Goal: Transaction & Acquisition: Purchase product/service

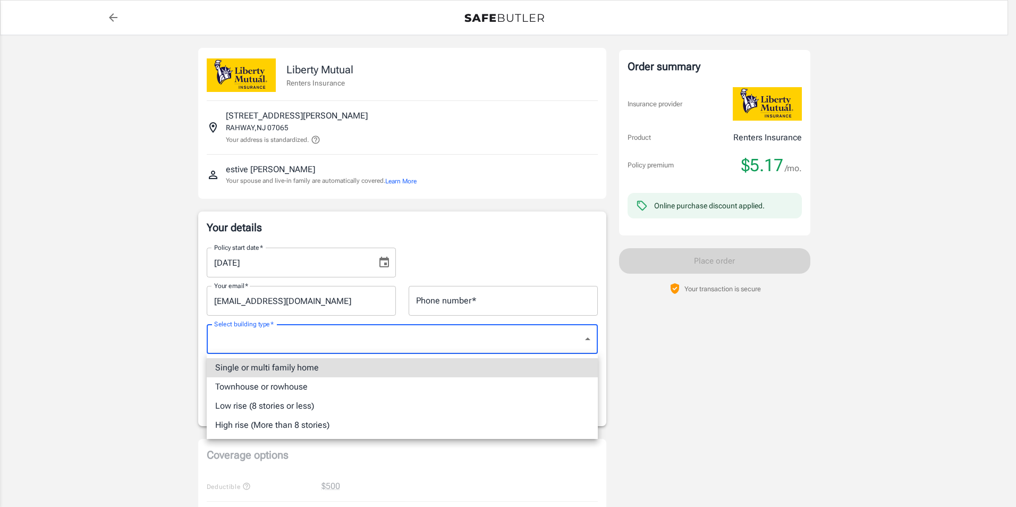
click at [121, 348] on div at bounding box center [508, 253] width 1016 height 507
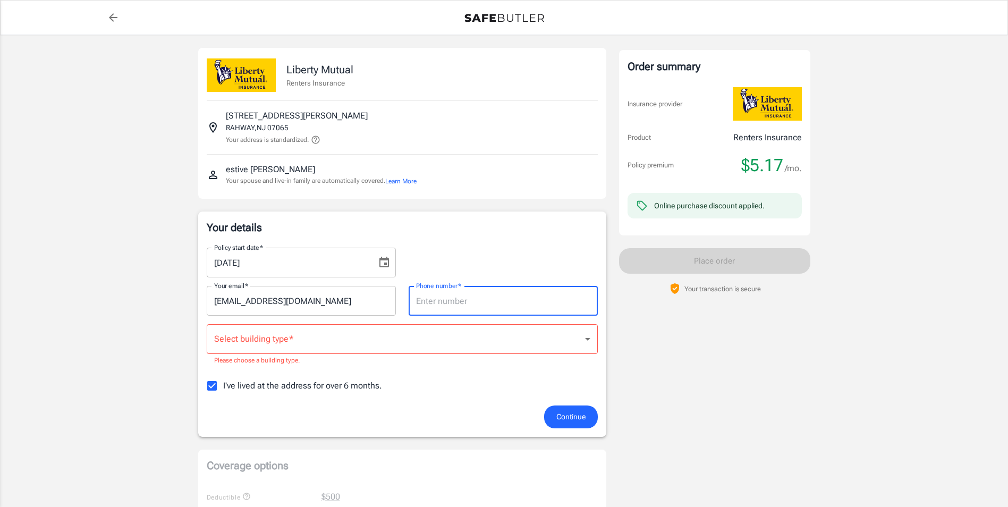
click at [460, 307] on input "Phone number   *" at bounding box center [503, 301] width 189 height 30
click at [387, 262] on icon "Choose date, selected date is Aug 29, 2025" at bounding box center [384, 262] width 13 height 13
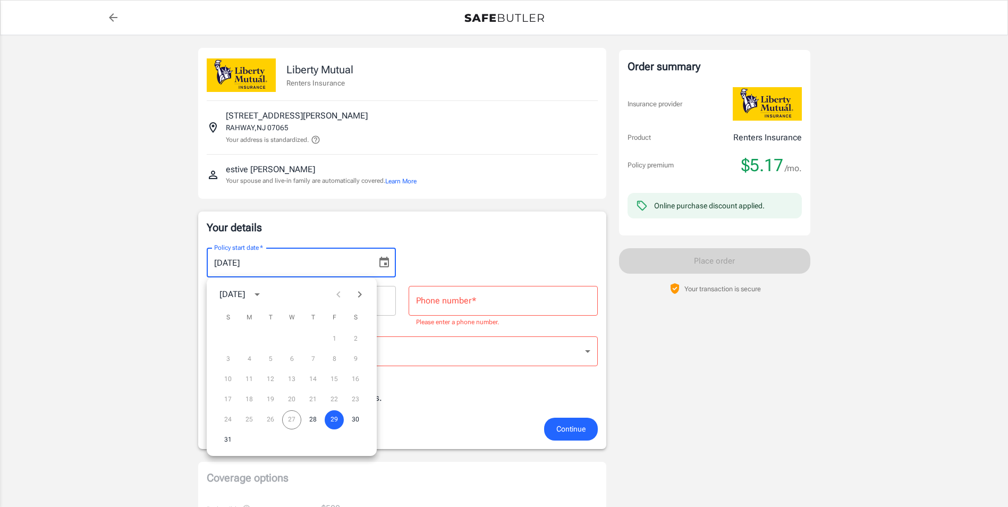
click at [357, 292] on icon "Next month" at bounding box center [359, 294] width 13 height 13
click at [249, 338] on button "1" at bounding box center [249, 339] width 19 height 19
type input "[DATE]"
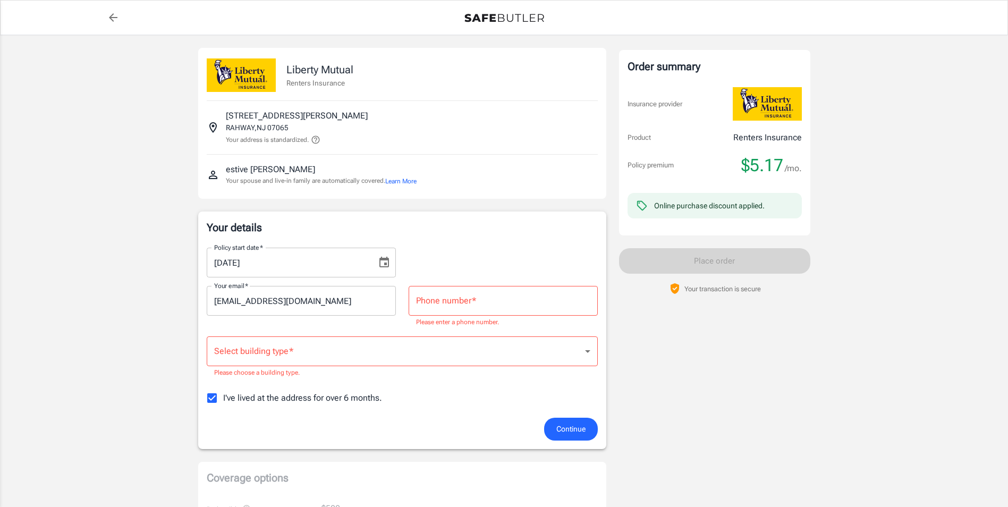
click at [502, 238] on div "Your details Policy start date   * [DATE] Policy start date   * Your email   * …" at bounding box center [402, 330] width 391 height 220
click at [451, 293] on div "Phone number   * Phone number   * Please enter a phone number." at bounding box center [503, 307] width 189 height 42
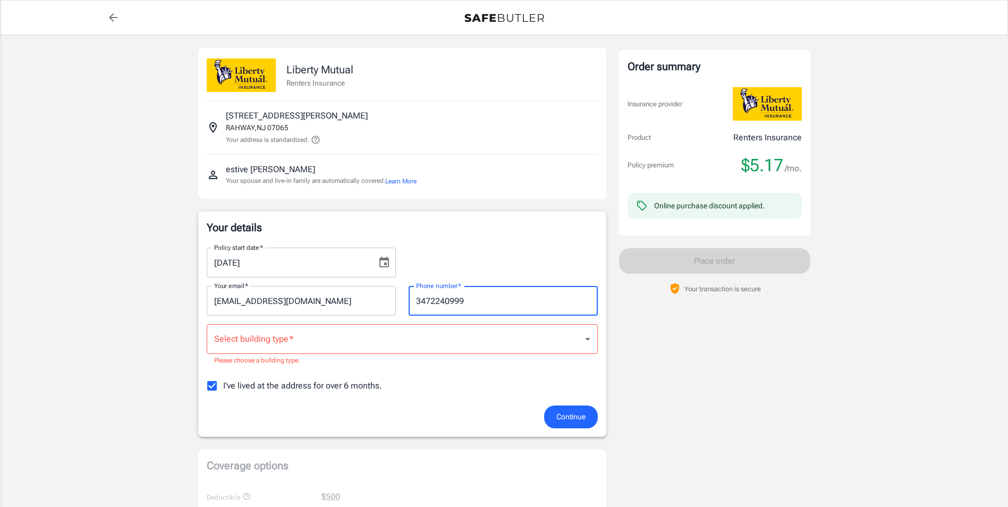
type input "3472240999"
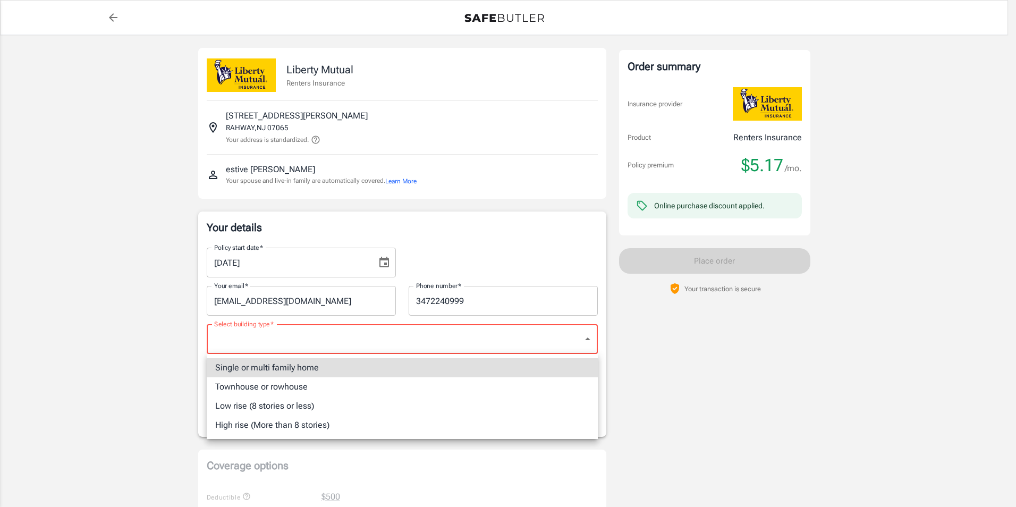
click at [314, 408] on li "Low rise (8 stories or less)" at bounding box center [402, 406] width 391 height 19
type input "lowrise"
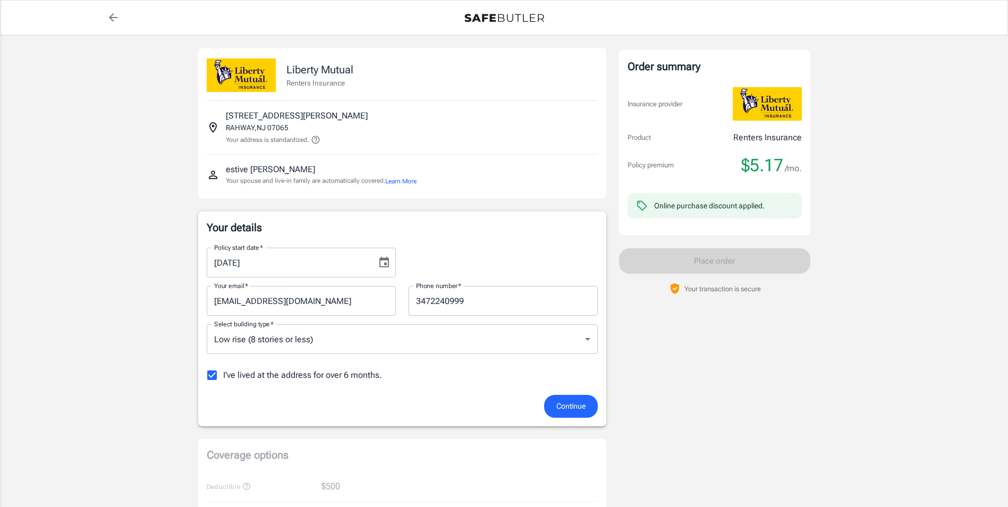
click at [38, 355] on div "Policy premium $ 5.17 /mo Liberty Mutual Renters Insurance [STREET_ADDRESS][PER…" at bounding box center [504, 502] width 1008 height 934
click at [127, 364] on div "Policy premium $ 5.17 /mo Liberty Mutual Renters Insurance [STREET_ADDRESS][PER…" at bounding box center [504, 502] width 1008 height 934
click at [212, 376] on input "I've lived at the address for over 6 months." at bounding box center [212, 375] width 22 height 22
checkbox input "false"
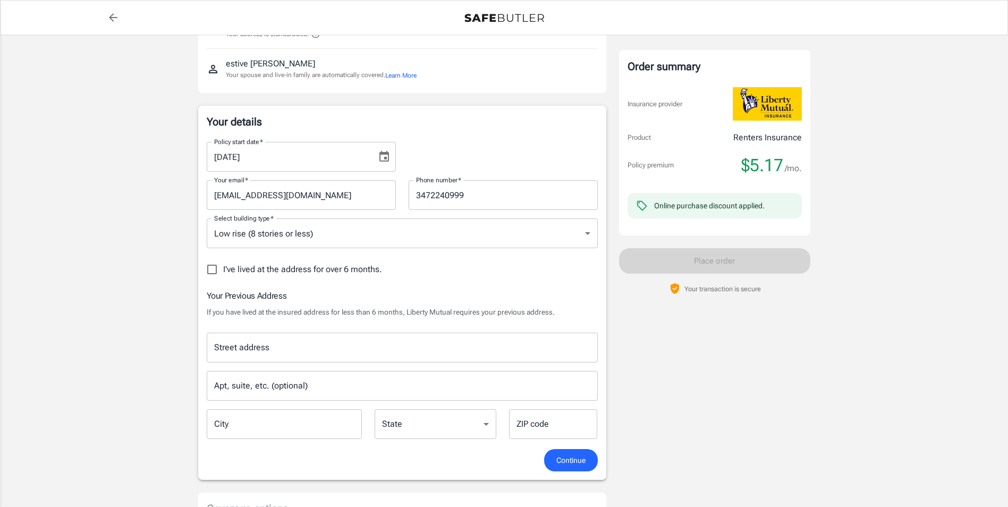
scroll to position [106, 0]
click at [285, 349] on input "Street address" at bounding box center [403, 347] width 382 height 20
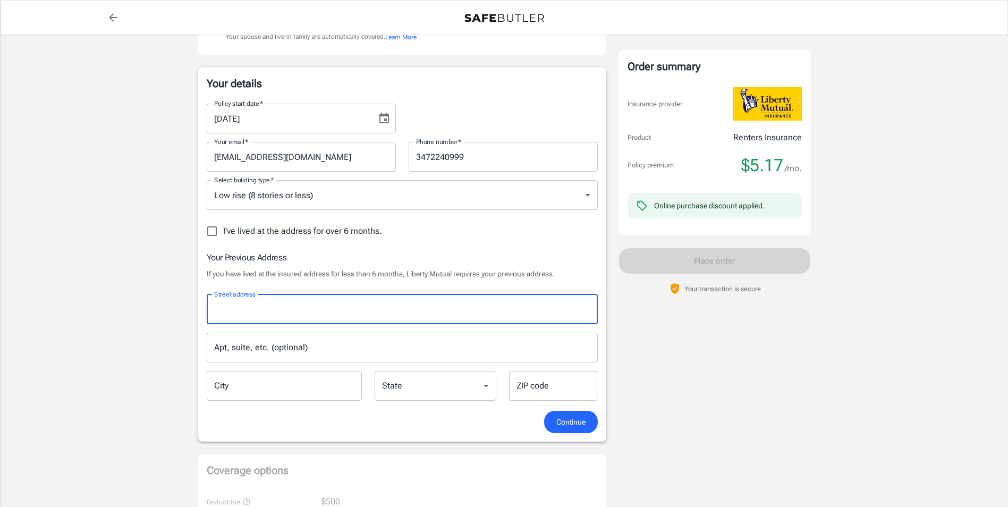
scroll to position [159, 0]
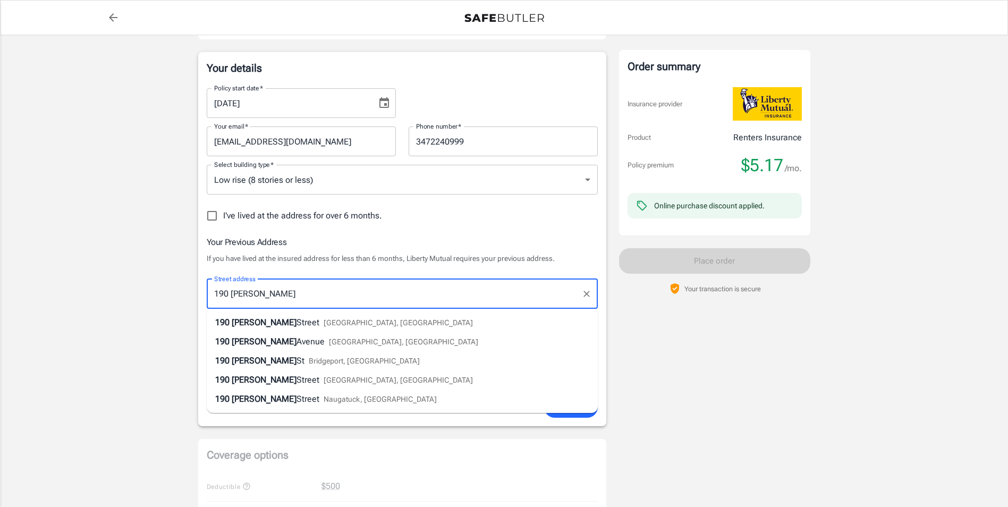
click at [280, 322] on div "[STREET_ADDRESS][PERSON_NAME]" at bounding box center [344, 322] width 258 height 13
type input "[STREET_ADDRESS][PERSON_NAME]"
type input "Rahway"
select select "NJ"
type input "07065"
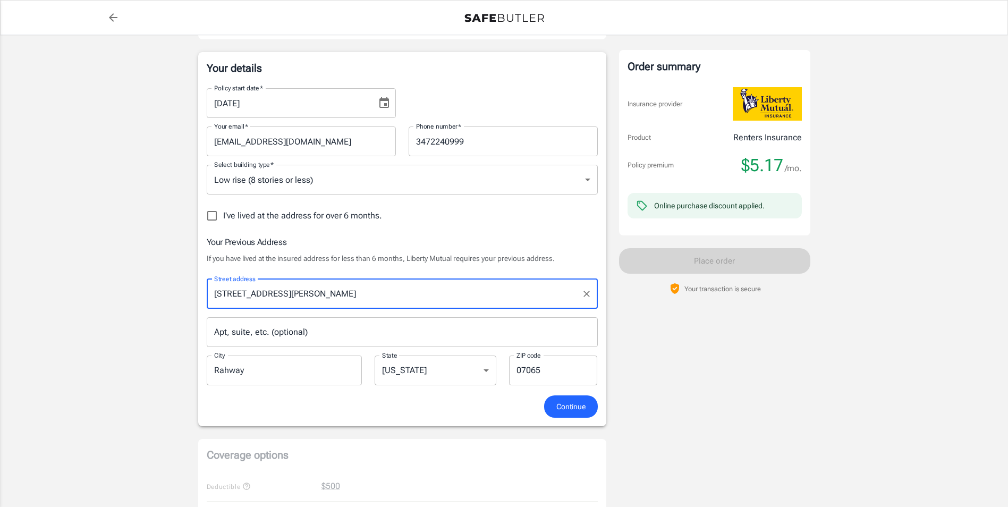
type input "[STREET_ADDRESS][PERSON_NAME]"
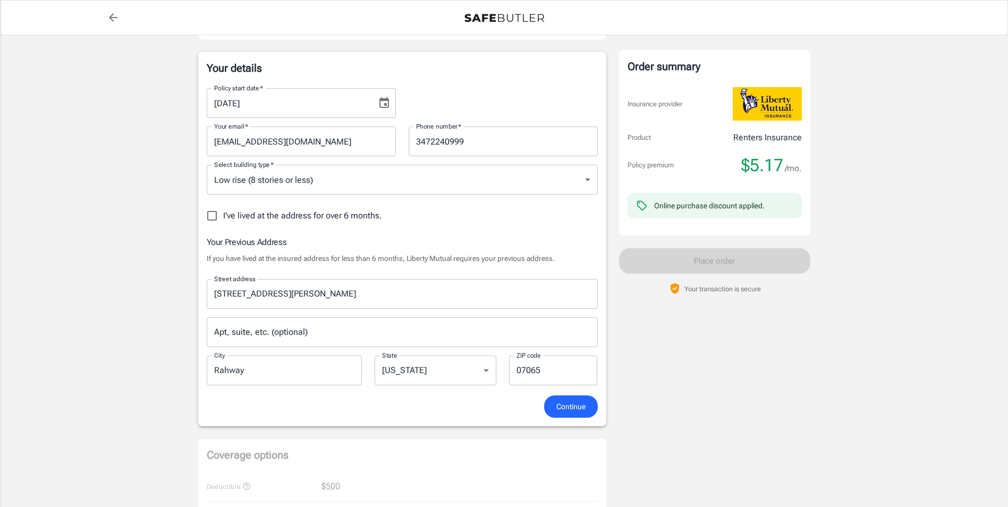
click at [107, 322] on div "Policy premium $ 5.17 /mo Liberty Mutual Renters Insurance [STREET_ADDRESS][PER…" at bounding box center [504, 423] width 1008 height 1094
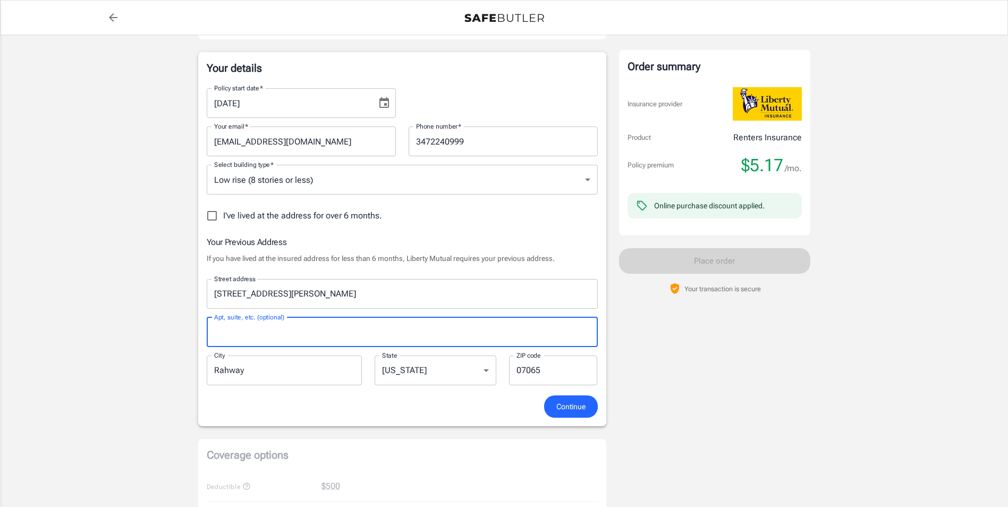
click at [267, 333] on input "Apt, suite, etc. (optional)" at bounding box center [402, 332] width 391 height 30
type input "313"
click at [83, 329] on div "Policy premium $ 5.17 /mo Liberty Mutual Renters Insurance [STREET_ADDRESS][PER…" at bounding box center [504, 423] width 1008 height 1094
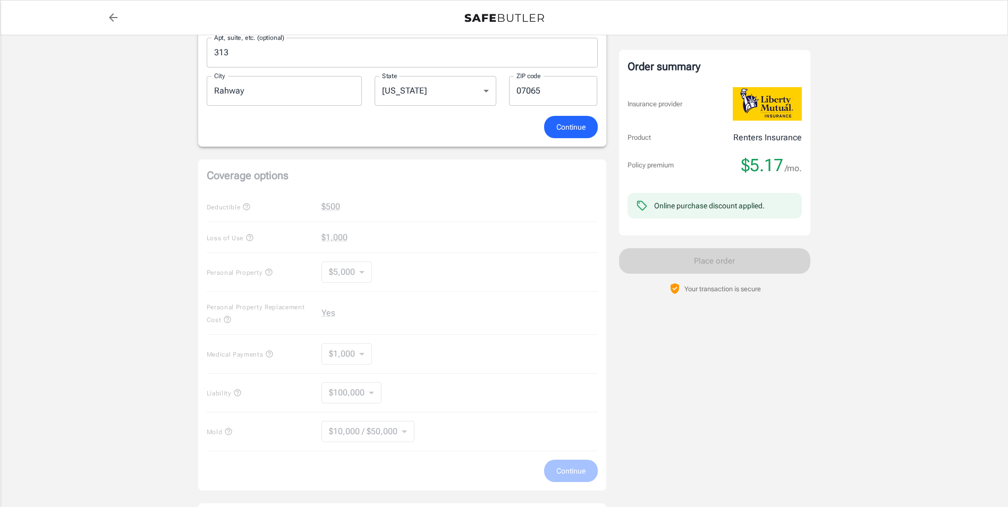
scroll to position [478, 0]
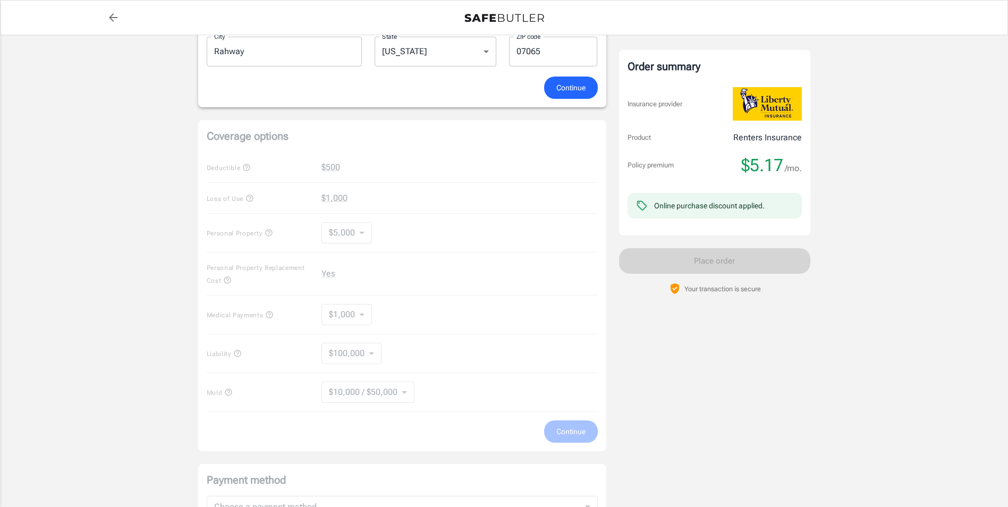
click at [115, 327] on div "Policy premium $ 5.17 /mo Liberty Mutual Renters Insurance [STREET_ADDRESS][PER…" at bounding box center [504, 104] width 1008 height 1094
click at [572, 85] on span "Continue" at bounding box center [571, 87] width 29 height 13
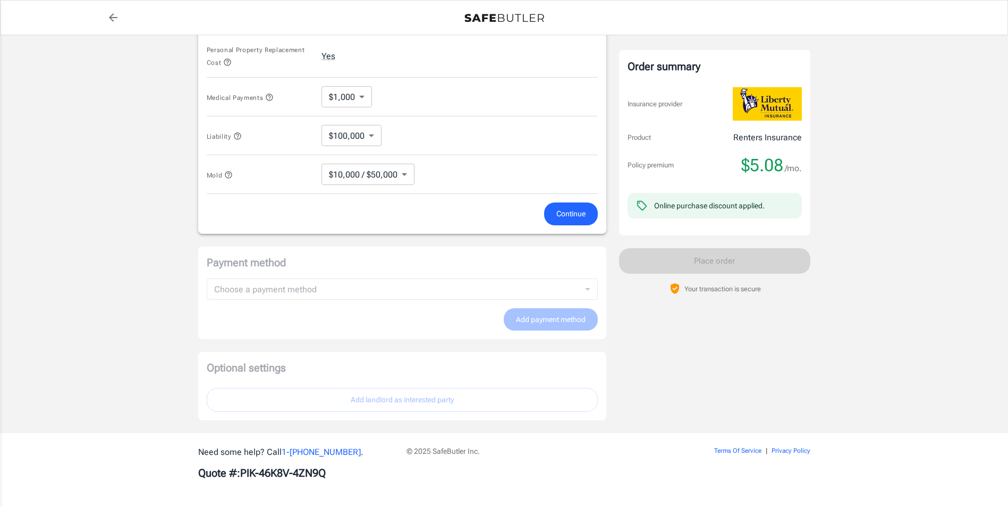
scroll to position [577, 0]
click at [559, 223] on button "Continue" at bounding box center [571, 213] width 54 height 23
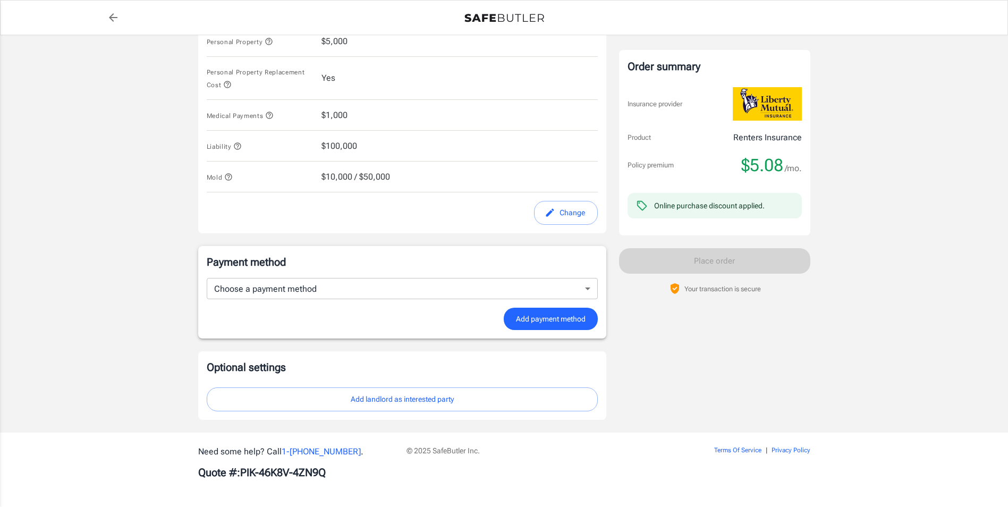
scroll to position [546, 0]
click at [367, 304] on form "Choose a payment method ​ Choose a payment method Add payment method" at bounding box center [402, 304] width 391 height 53
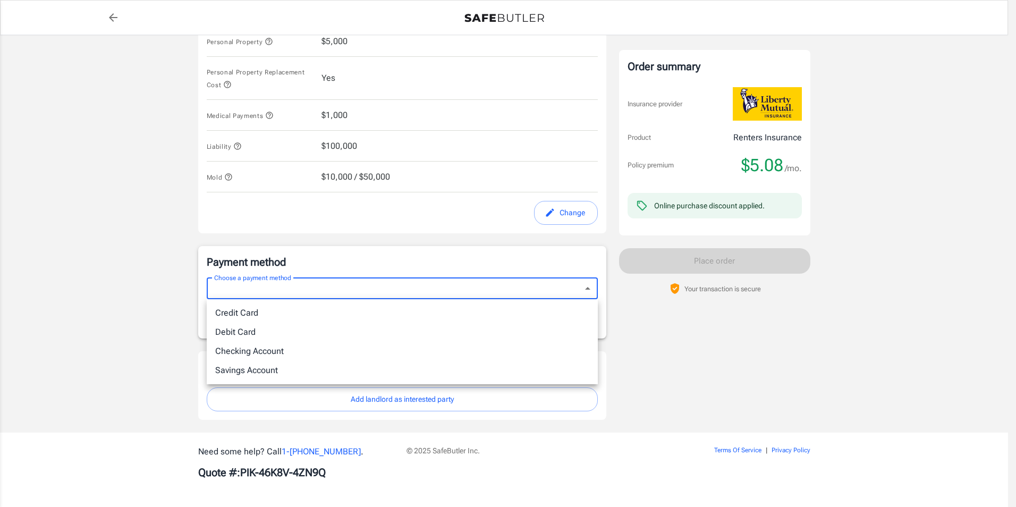
click at [357, 333] on li "Debit Card" at bounding box center [402, 332] width 391 height 19
type input "debit"
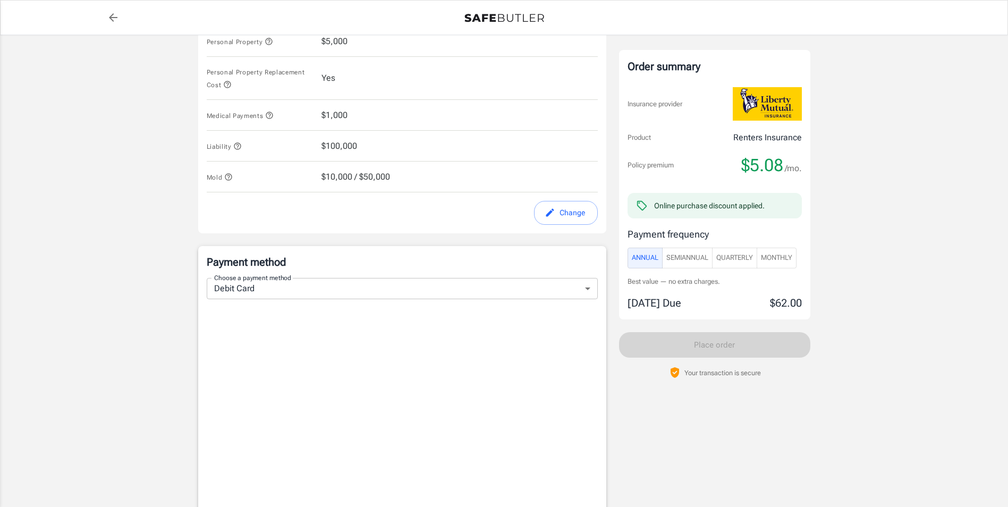
click at [94, 319] on div "Policy premium $ 5.08 /mo Liberty Mutual Renters Insurance [STREET_ADDRESS][PER…" at bounding box center [504, 95] width 1008 height 1213
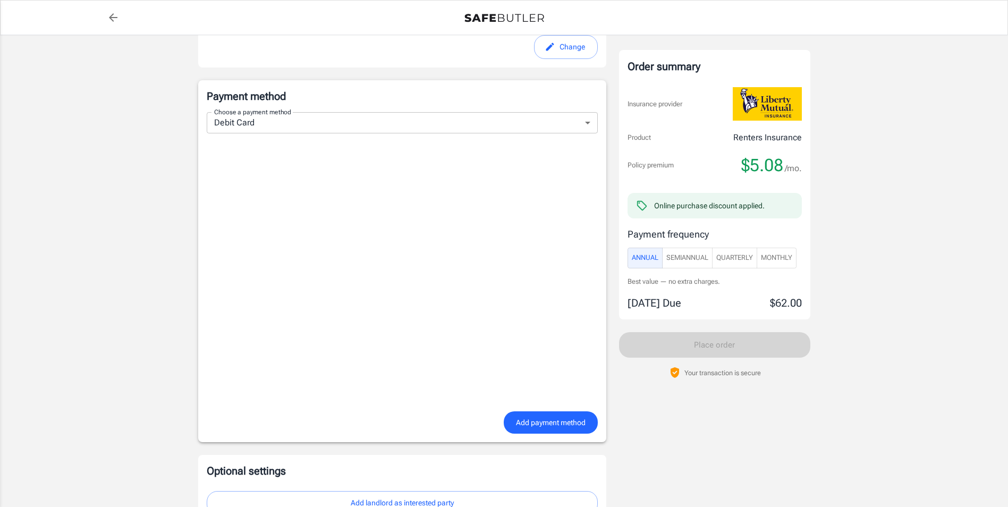
scroll to position [656, 0]
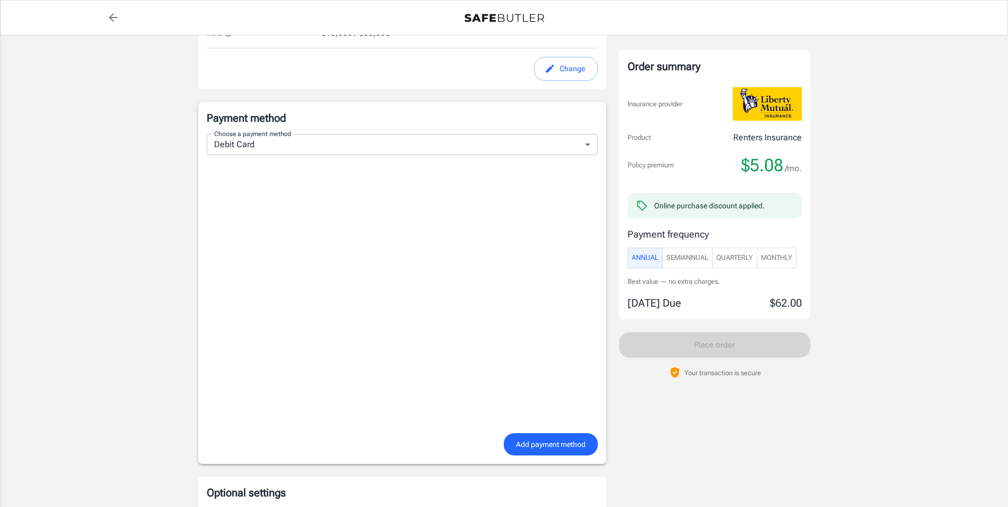
scroll to position [709, 0]
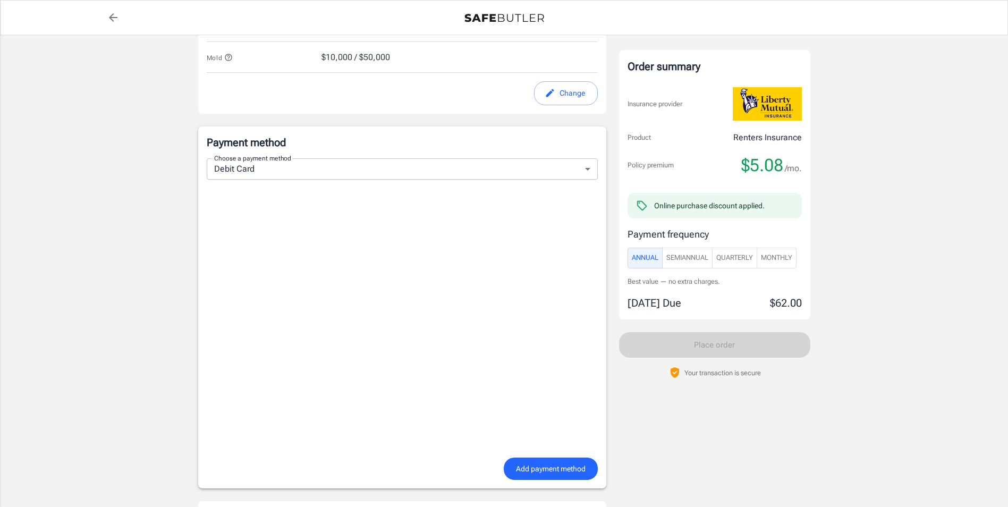
scroll to position [762, 0]
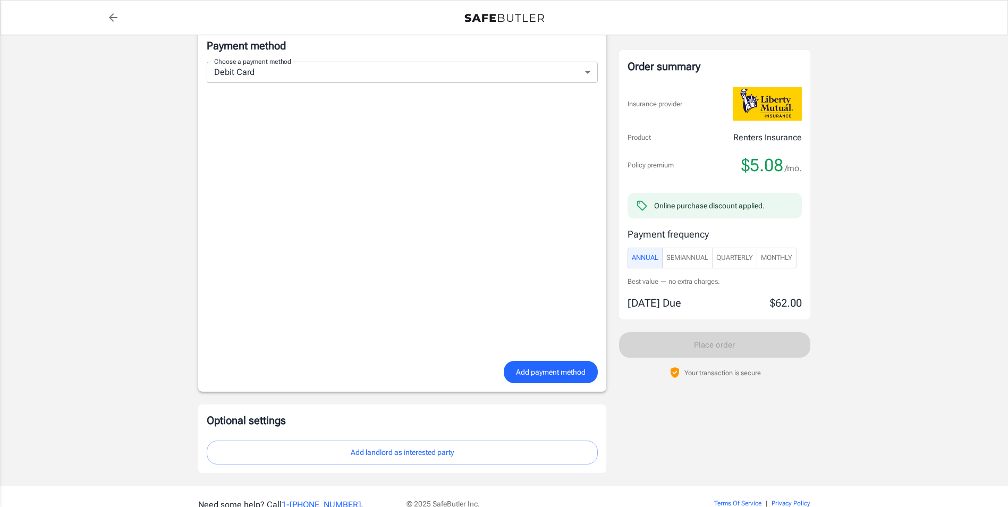
click at [571, 376] on span "Add payment method" at bounding box center [551, 372] width 70 height 13
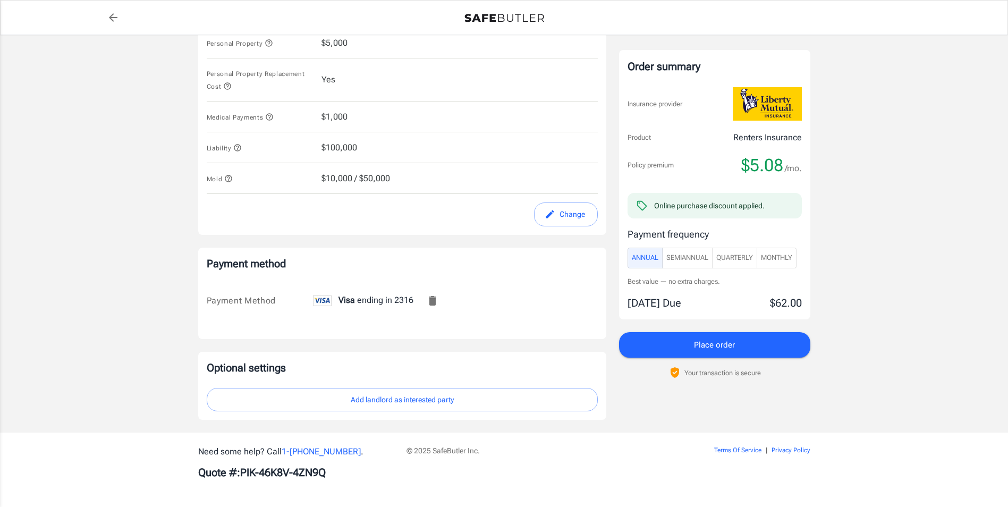
scroll to position [544, 0]
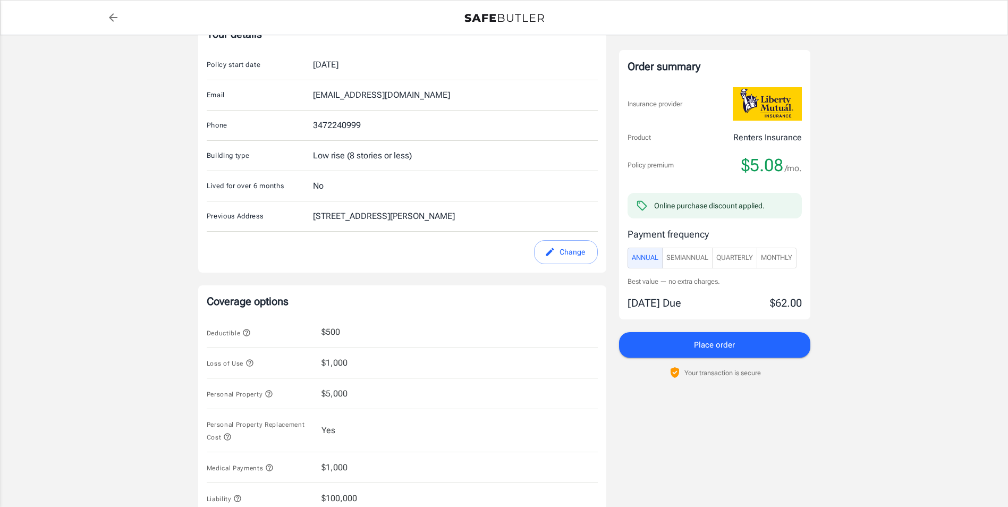
scroll to position [213, 0]
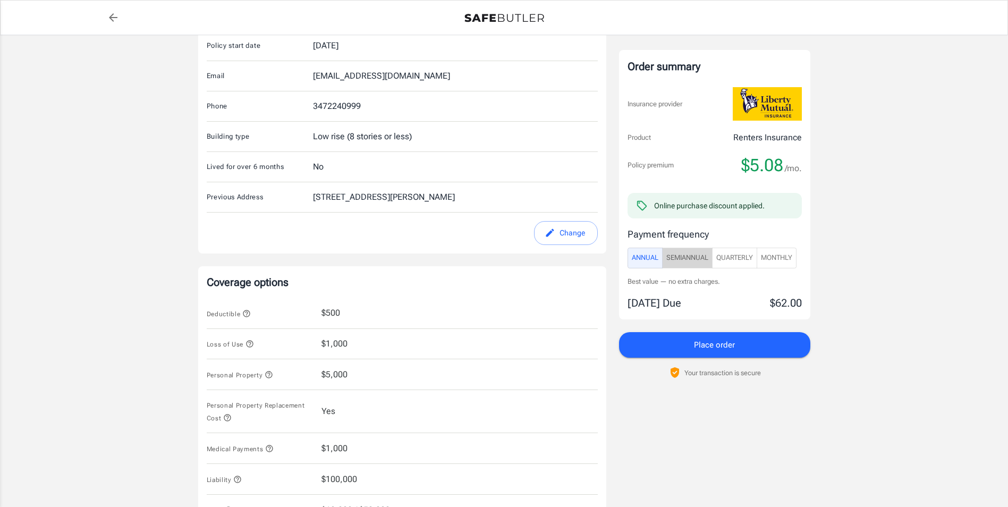
click at [671, 252] on span "SemiAnnual" at bounding box center [688, 258] width 42 height 12
click at [740, 258] on span "Quarterly" at bounding box center [734, 258] width 37 height 12
click at [779, 258] on span "Monthly" at bounding box center [776, 258] width 31 height 12
click at [650, 256] on span "Annual" at bounding box center [645, 258] width 27 height 12
click at [780, 264] on button "Monthly" at bounding box center [777, 258] width 40 height 21
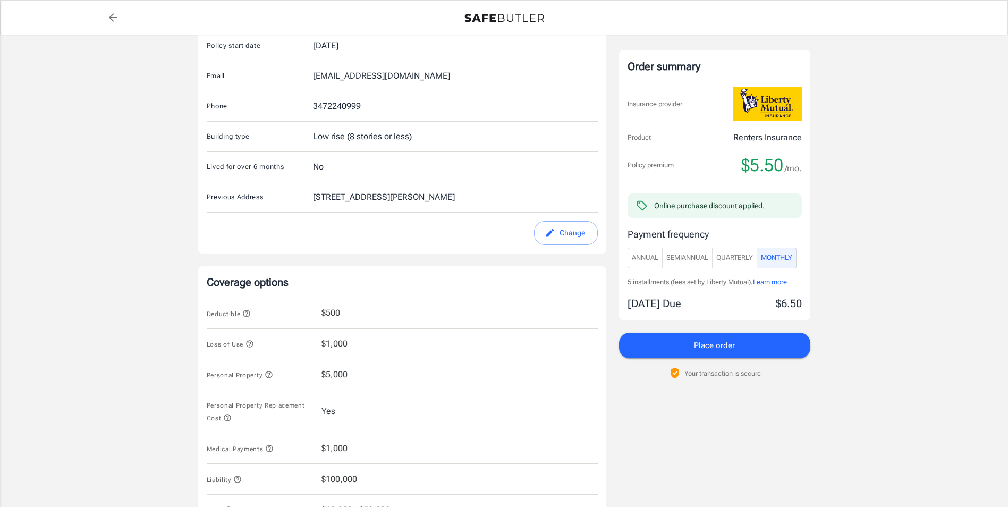
click at [911, 285] on div "Policy premium $ 5.50 /mo Liberty Mutual Renters Insurance [STREET_ADDRESS][PER…" at bounding box center [504, 293] width 1008 height 942
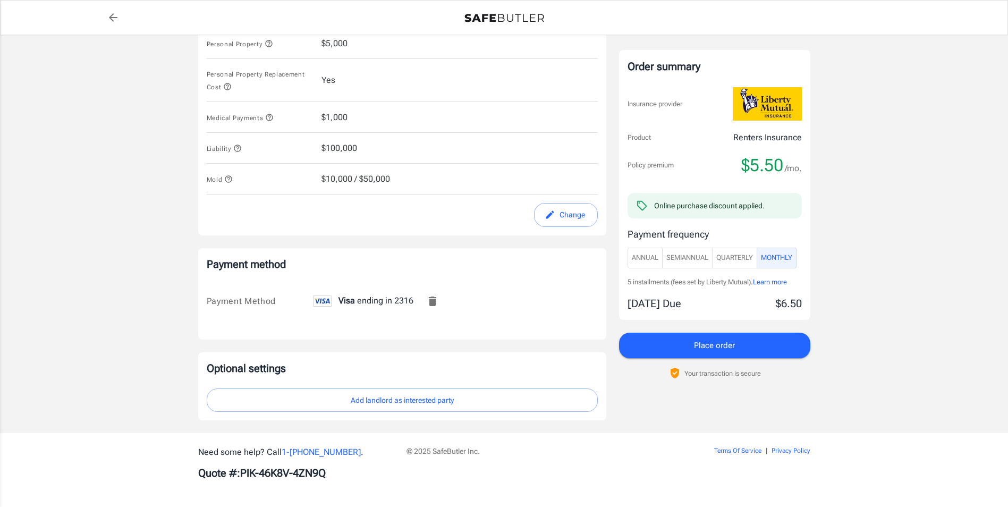
scroll to position [544, 0]
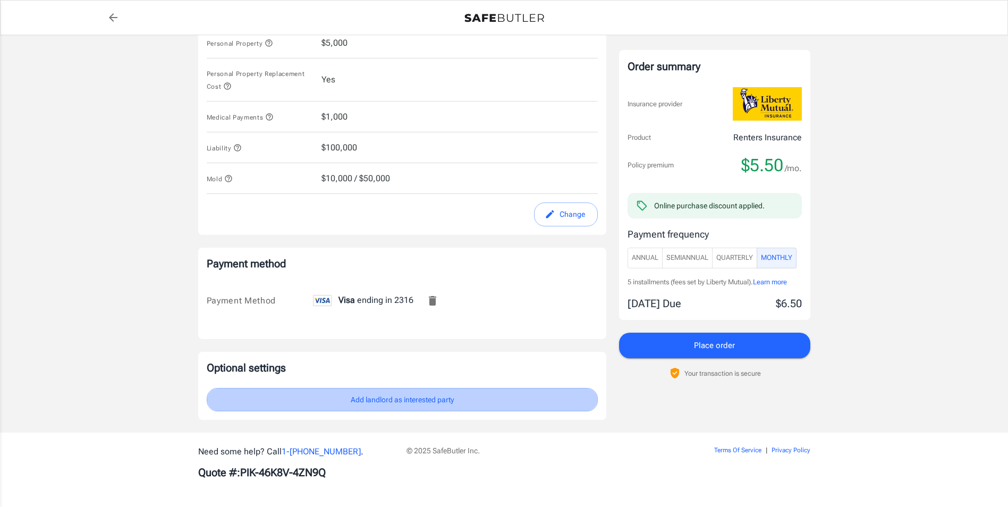
click at [428, 404] on button "Add landlord as interested party" at bounding box center [402, 400] width 391 height 24
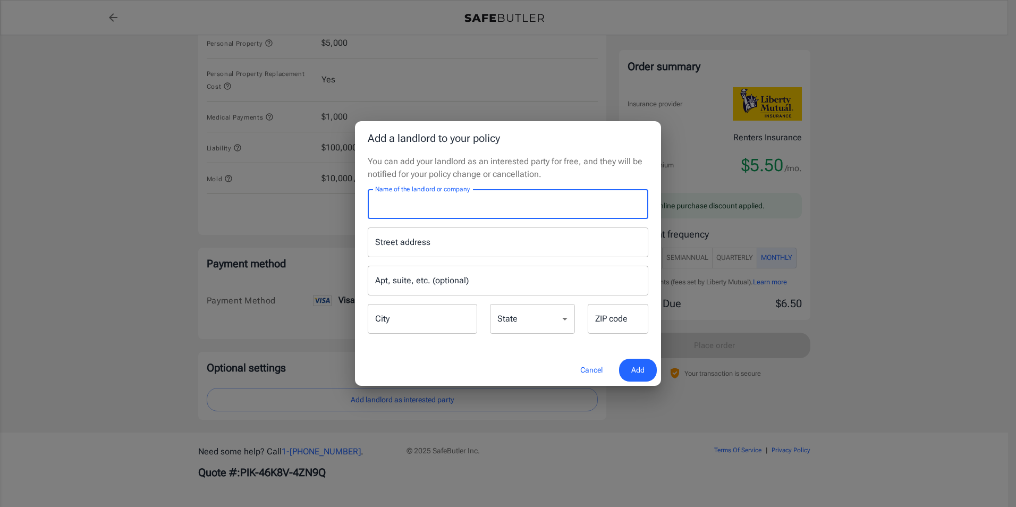
click at [411, 198] on input "Name of the landlord or company" at bounding box center [508, 204] width 281 height 30
type input "e"
type input "Real Estate Investment Group"
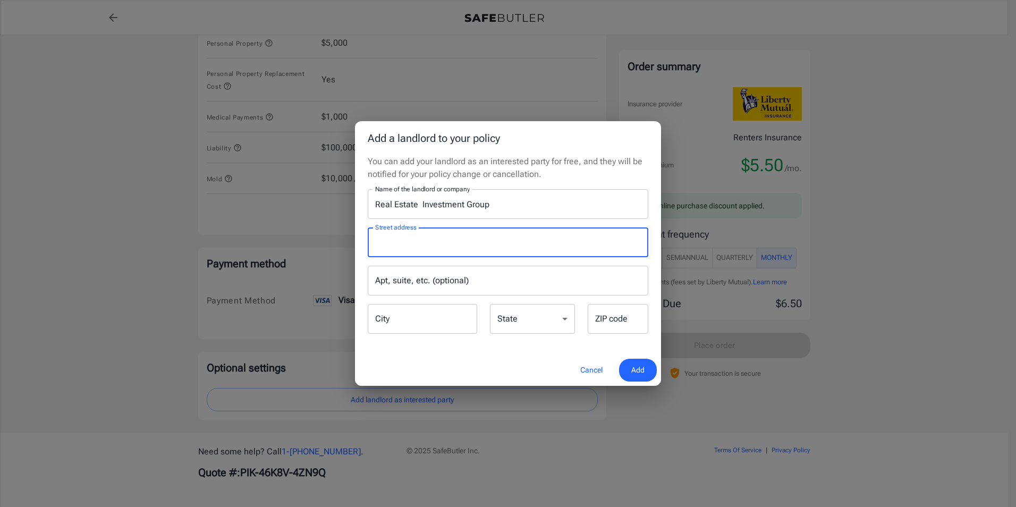
click at [411, 237] on input "Street address" at bounding box center [508, 242] width 271 height 20
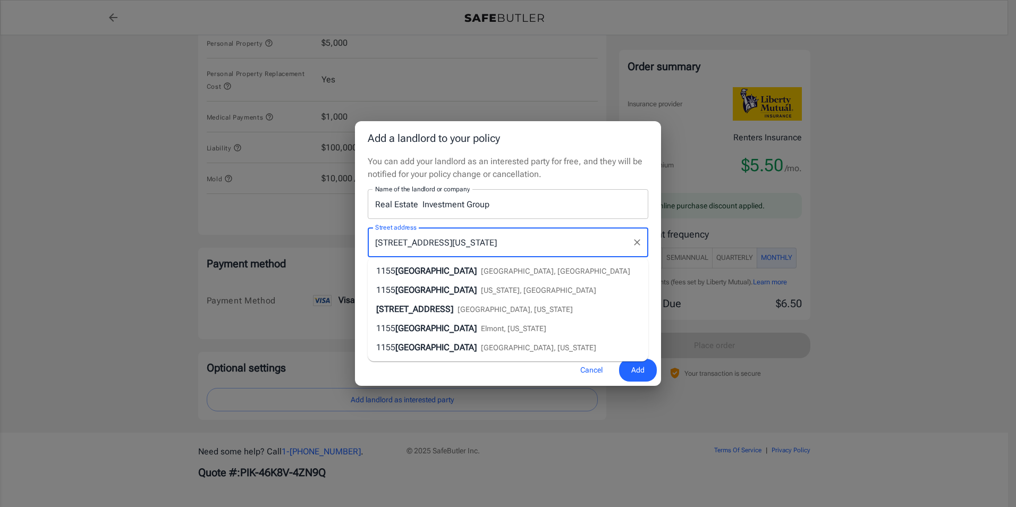
click at [546, 240] on input "[STREET_ADDRESS][US_STATE]" at bounding box center [500, 242] width 255 height 20
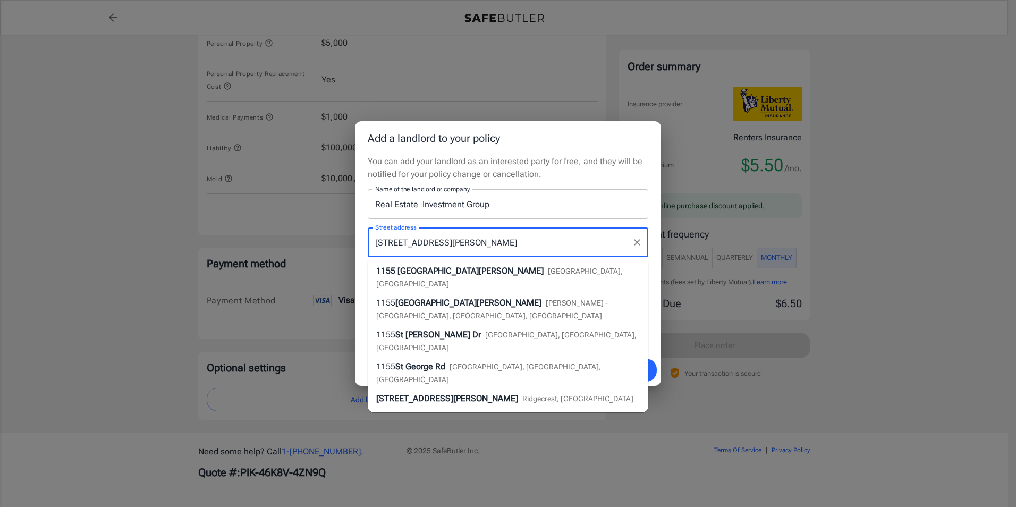
click at [489, 272] on span "[GEOGRAPHIC_DATA], [GEOGRAPHIC_DATA]" at bounding box center [499, 277] width 247 height 21
type input "[STREET_ADDRESS][PERSON_NAME]"
type input "Rahway"
select select "NJ"
type input "07065"
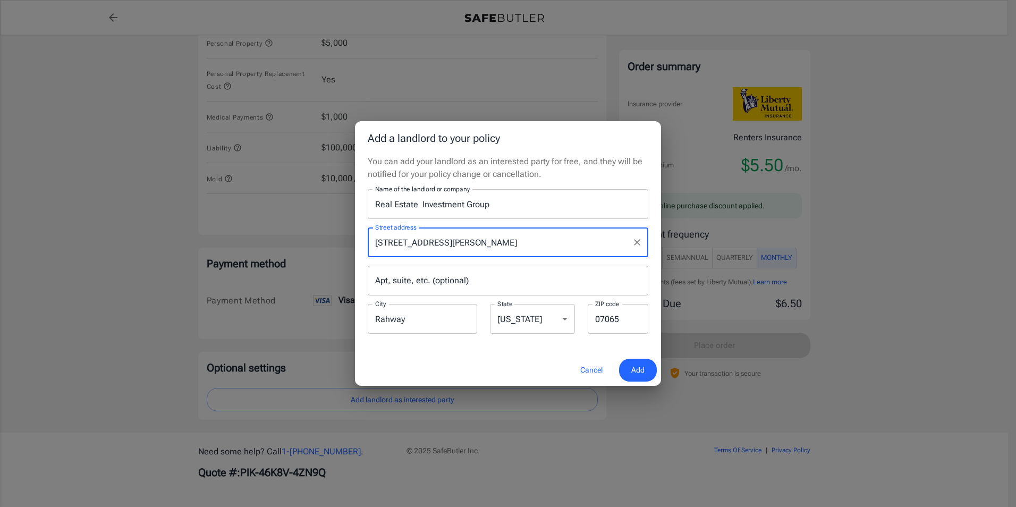
type input "[STREET_ADDRESS][PERSON_NAME]"
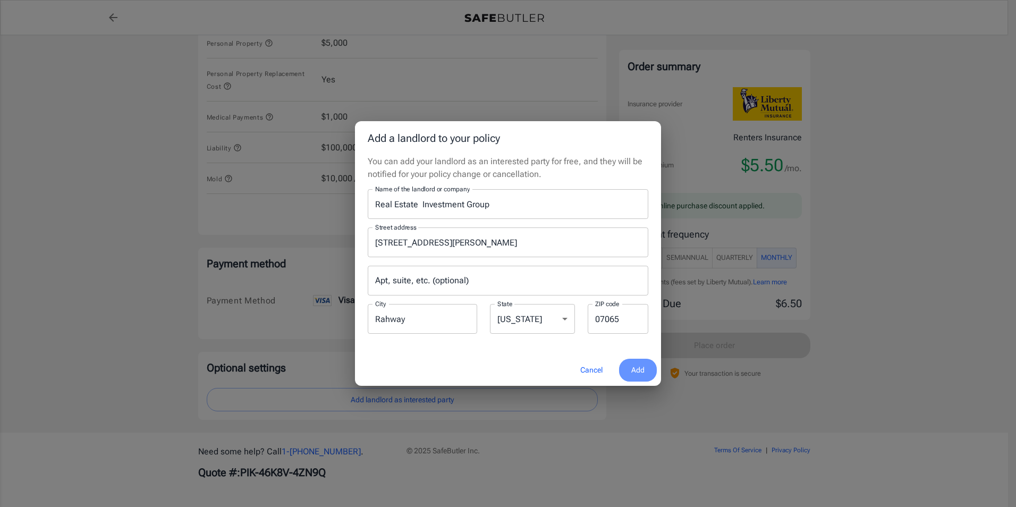
click at [642, 371] on span "Add" at bounding box center [637, 370] width 13 height 13
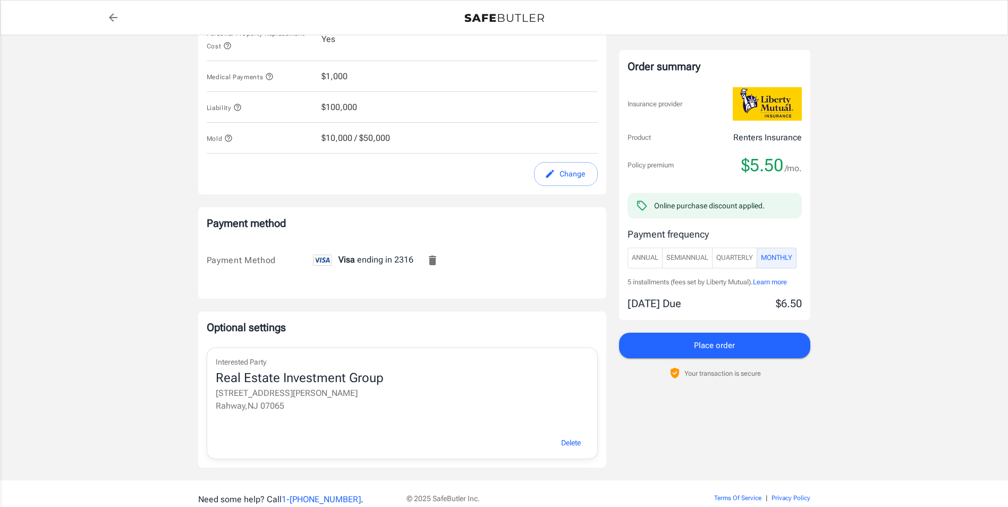
scroll to position [633, 0]
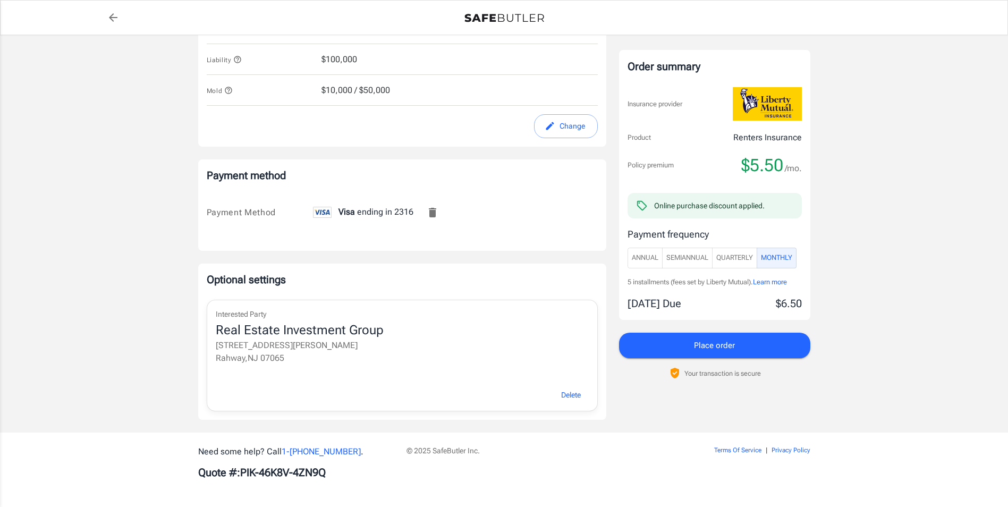
click at [645, 255] on span "Annual" at bounding box center [645, 258] width 27 height 12
click at [779, 261] on span "Monthly" at bounding box center [776, 258] width 31 height 12
click at [713, 345] on span "Place order" at bounding box center [714, 346] width 41 height 14
